Goal: Task Accomplishment & Management: Use online tool/utility

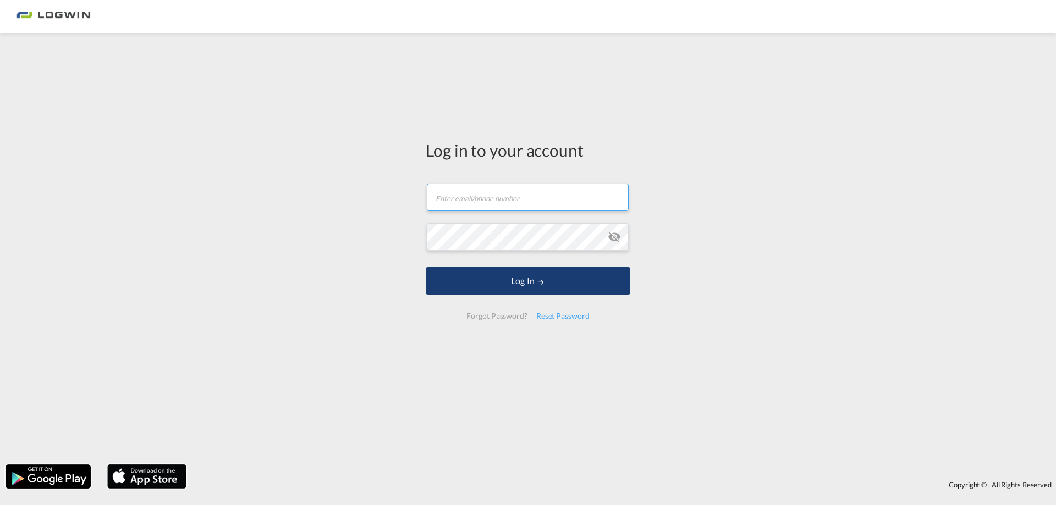
type input "[PERSON_NAME][EMAIL_ADDRESS][PERSON_NAME][DOMAIN_NAME]"
click at [527, 292] on button "Log In" at bounding box center [528, 280] width 205 height 27
